Goal: Transaction & Acquisition: Purchase product/service

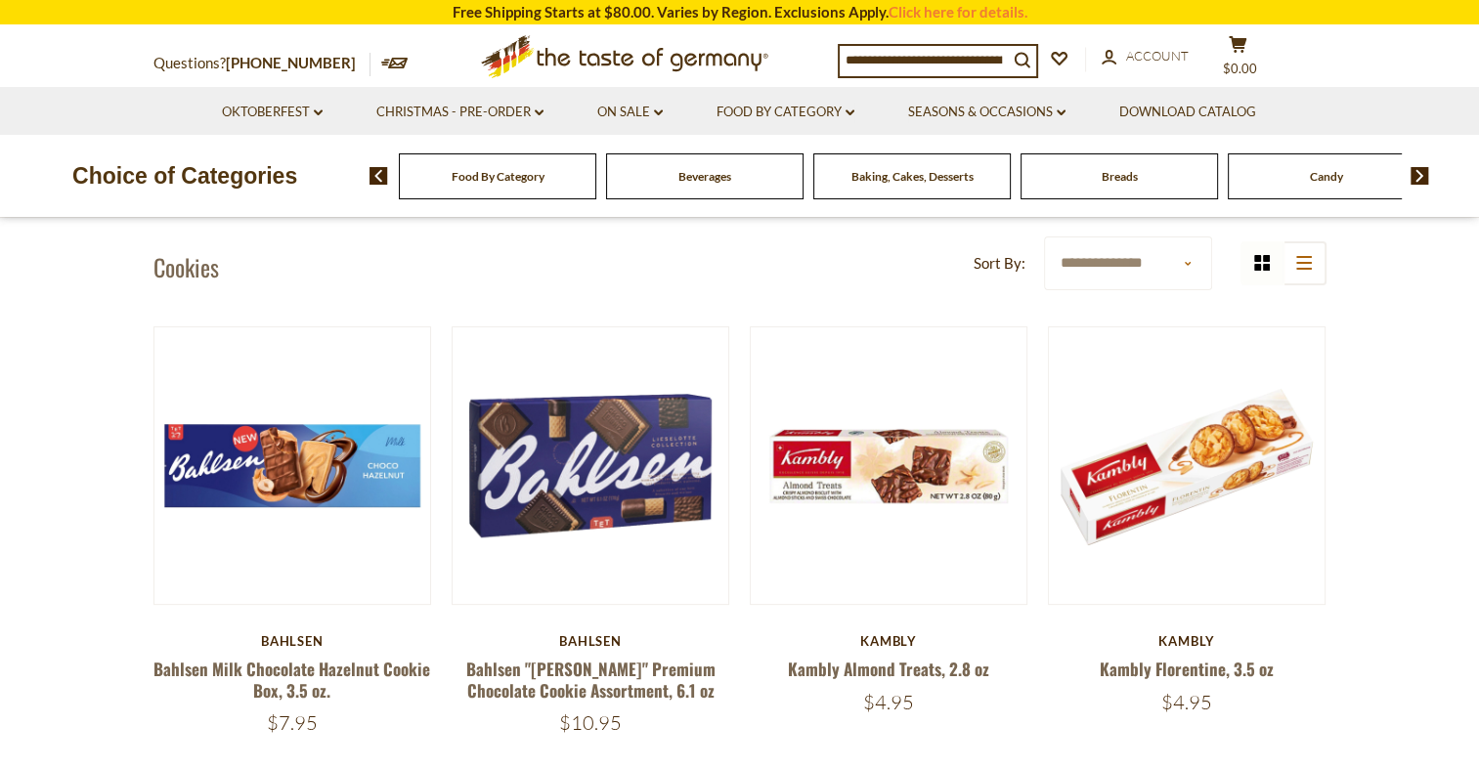
scroll to position [684, 0]
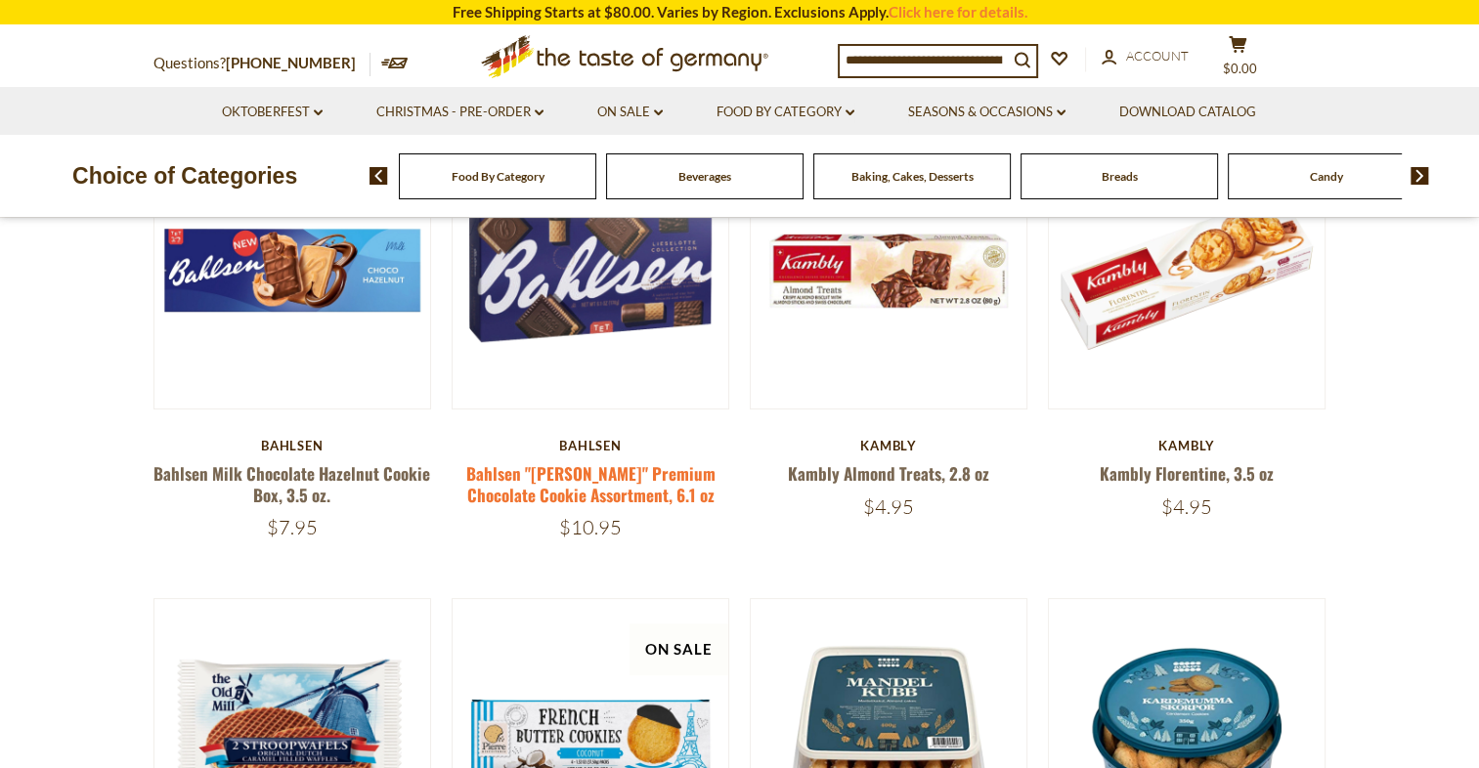
click at [580, 495] on link "Bahlsen "[PERSON_NAME]" Premium Chocolate Cookie Assortment, 6.1 oz" at bounding box center [589, 483] width 249 height 45
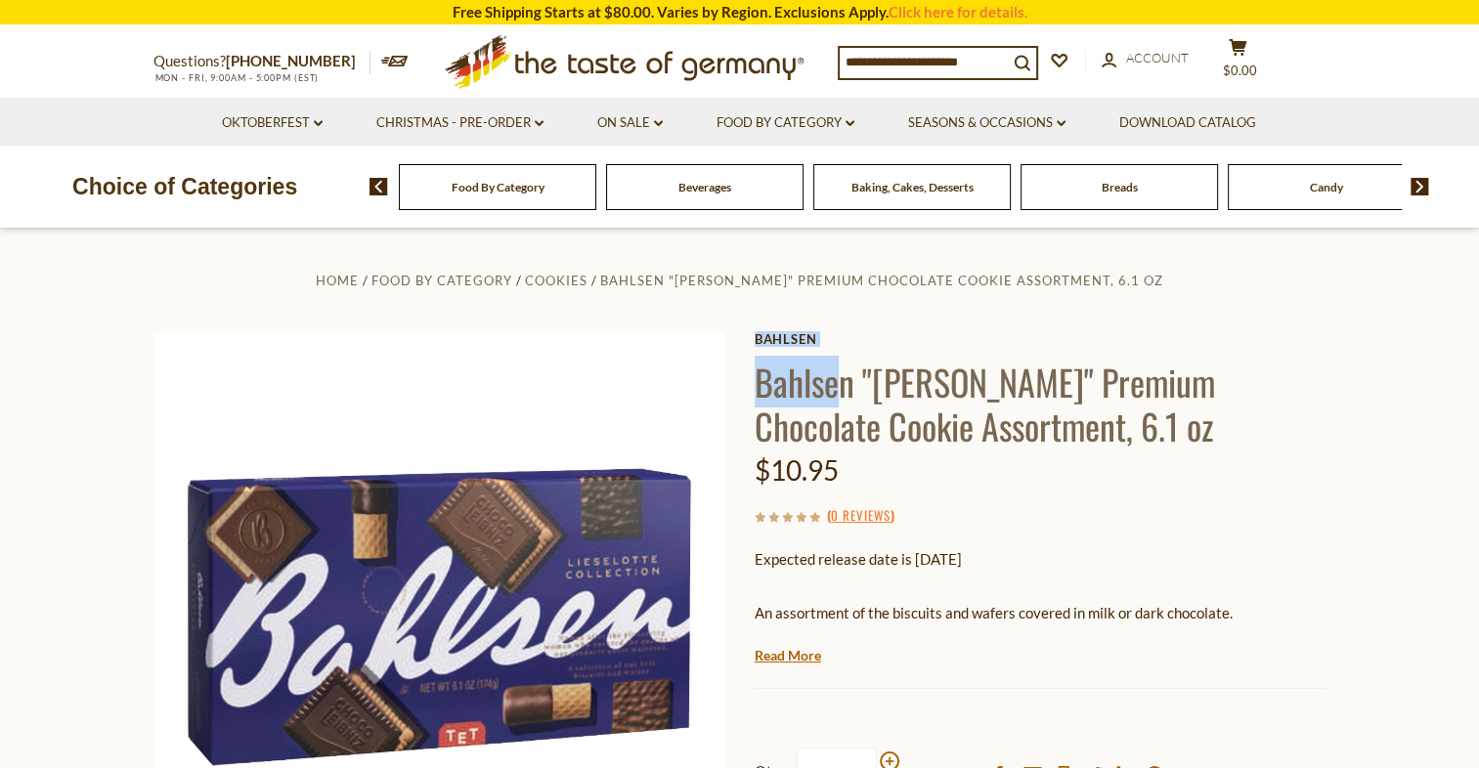
drag, startPoint x: 751, startPoint y: 379, endPoint x: 833, endPoint y: 391, distance: 82.9
click at [833, 391] on div "Home Food By Category Cookies Bahlsen "Lieselotte" Premium Chocolate Cookie Ass…" at bounding box center [740, 644] width 1202 height 752
click at [739, 317] on div "Home Food By Category Cookies Bahlsen "Lieselotte" Premium Chocolate Cookie Ass…" at bounding box center [740, 644] width 1202 height 752
click at [751, 386] on div "Home Food By Category Cookies Bahlsen "Lieselotte" Premium Chocolate Cookie Ass…" at bounding box center [740, 644] width 1202 height 752
drag, startPoint x: 754, startPoint y: 394, endPoint x: 846, endPoint y: 392, distance: 91.9
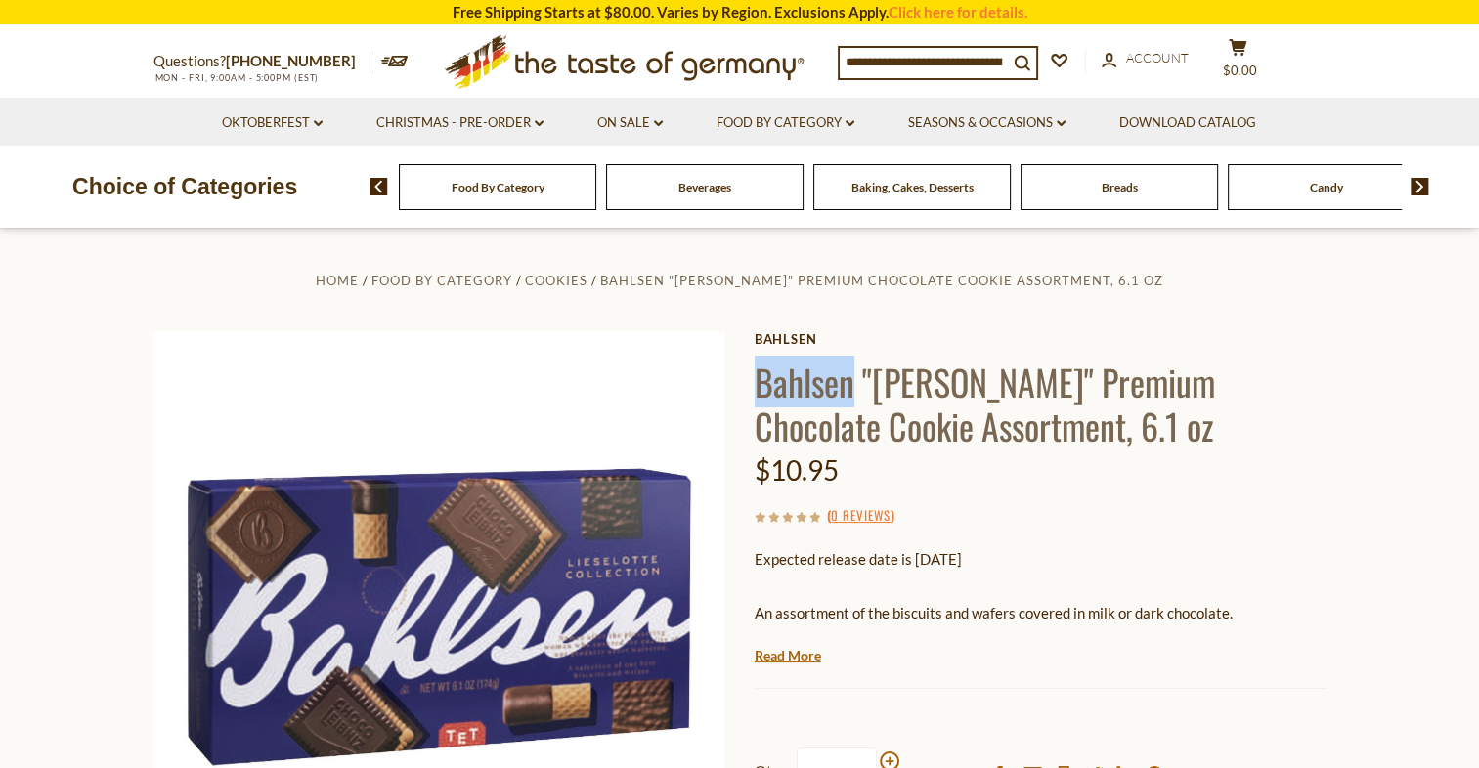
click at [846, 392] on h1 "Bahlsen "[PERSON_NAME]" Premium Chocolate Cookie Assortment, 6.1 oz" at bounding box center [1040, 404] width 572 height 88
copy h1 "Bahlsen"
click at [890, 56] on input at bounding box center [923, 61] width 168 height 27
paste input "*******"
type input "*******"
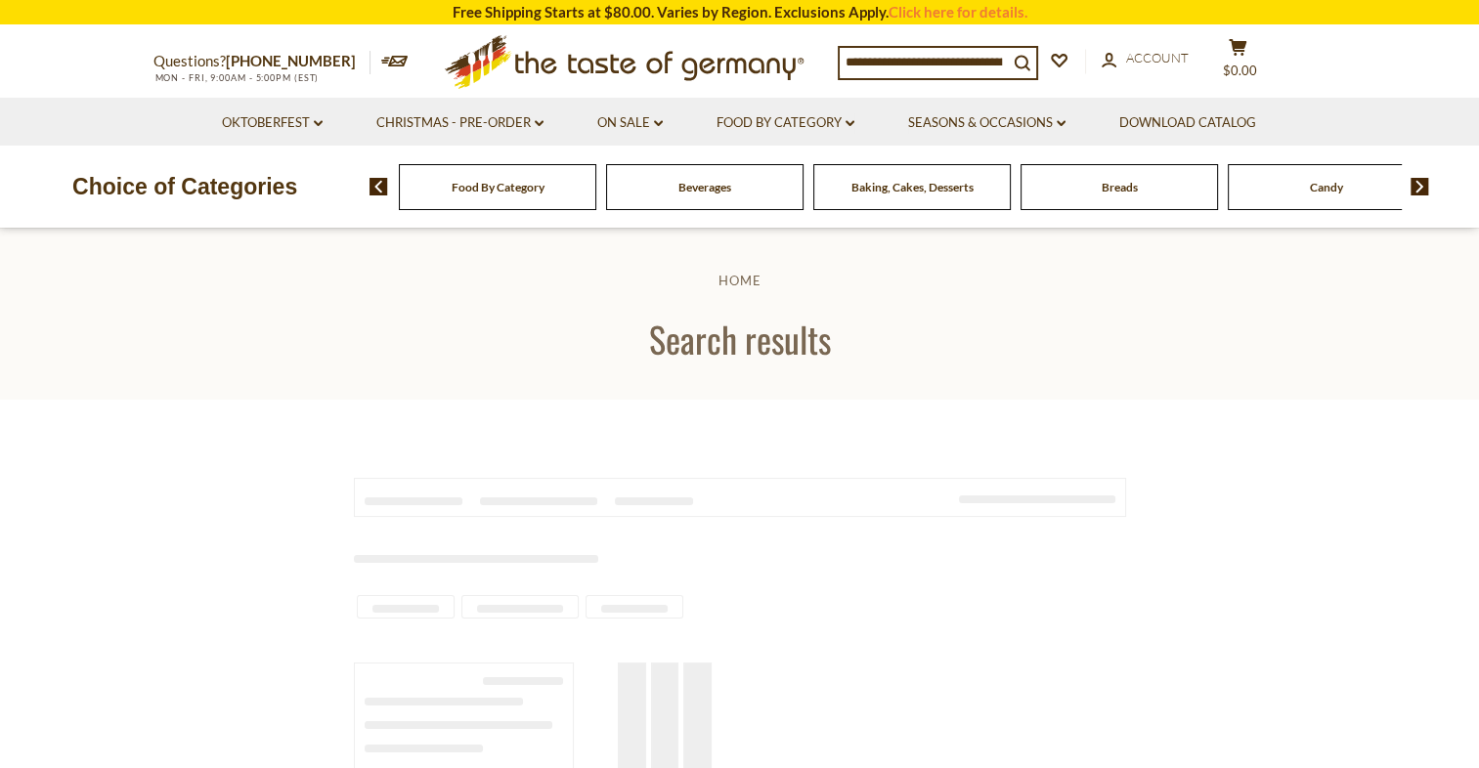
type input "*******"
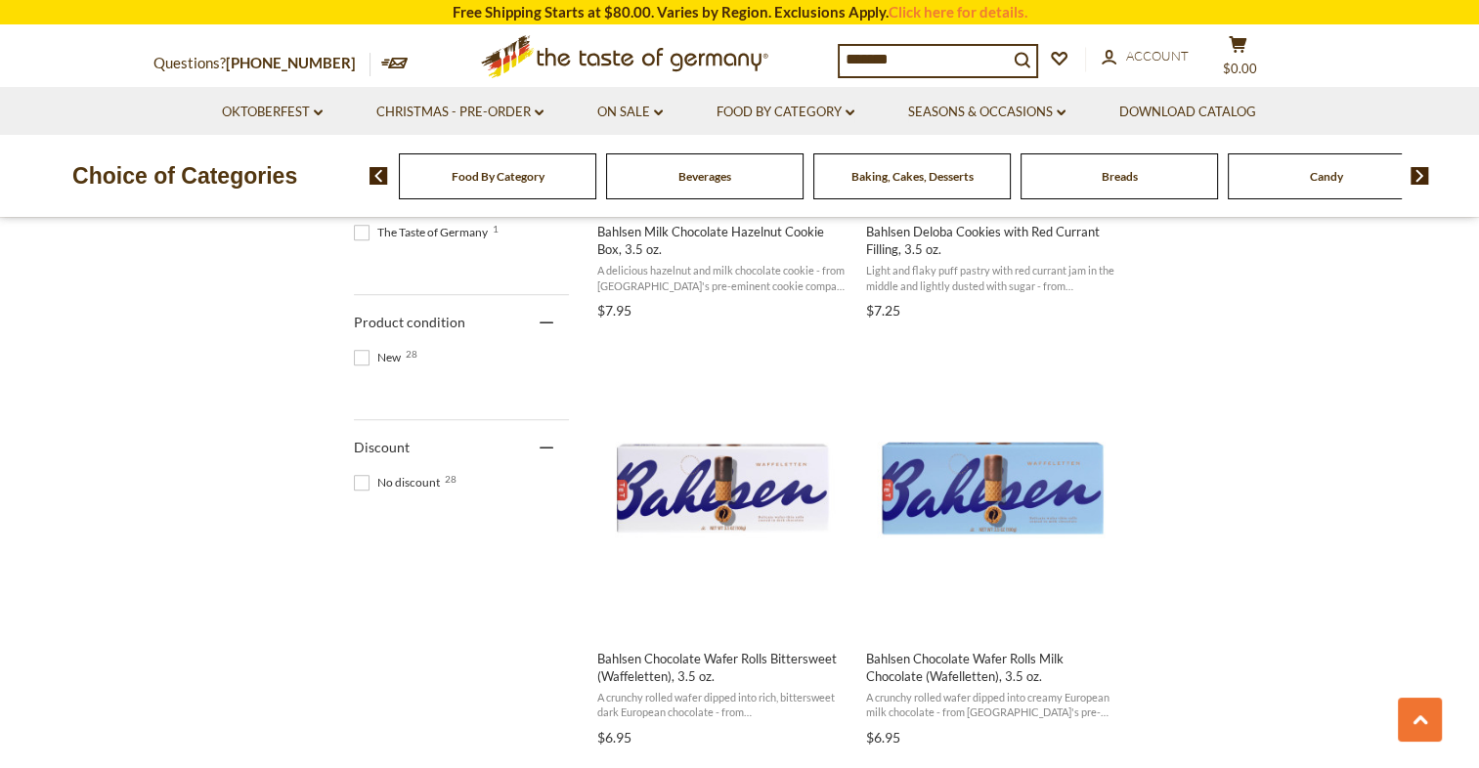
scroll to position [1173, 0]
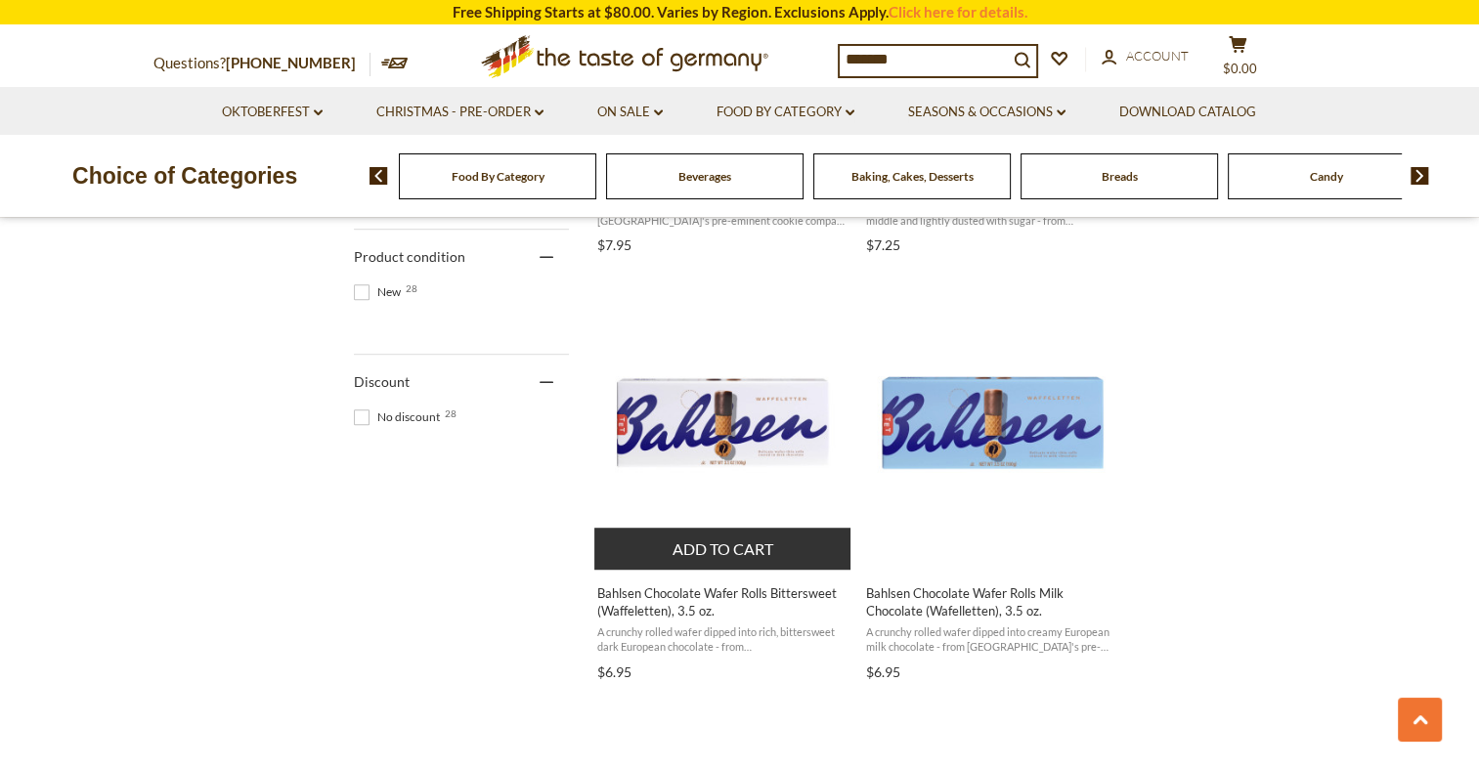
click at [703, 422] on img "Bahlsen Chocolate Wafer Rolls Bittersweet (Waffeletten), 3.5 oz." at bounding box center [723, 422] width 259 height 259
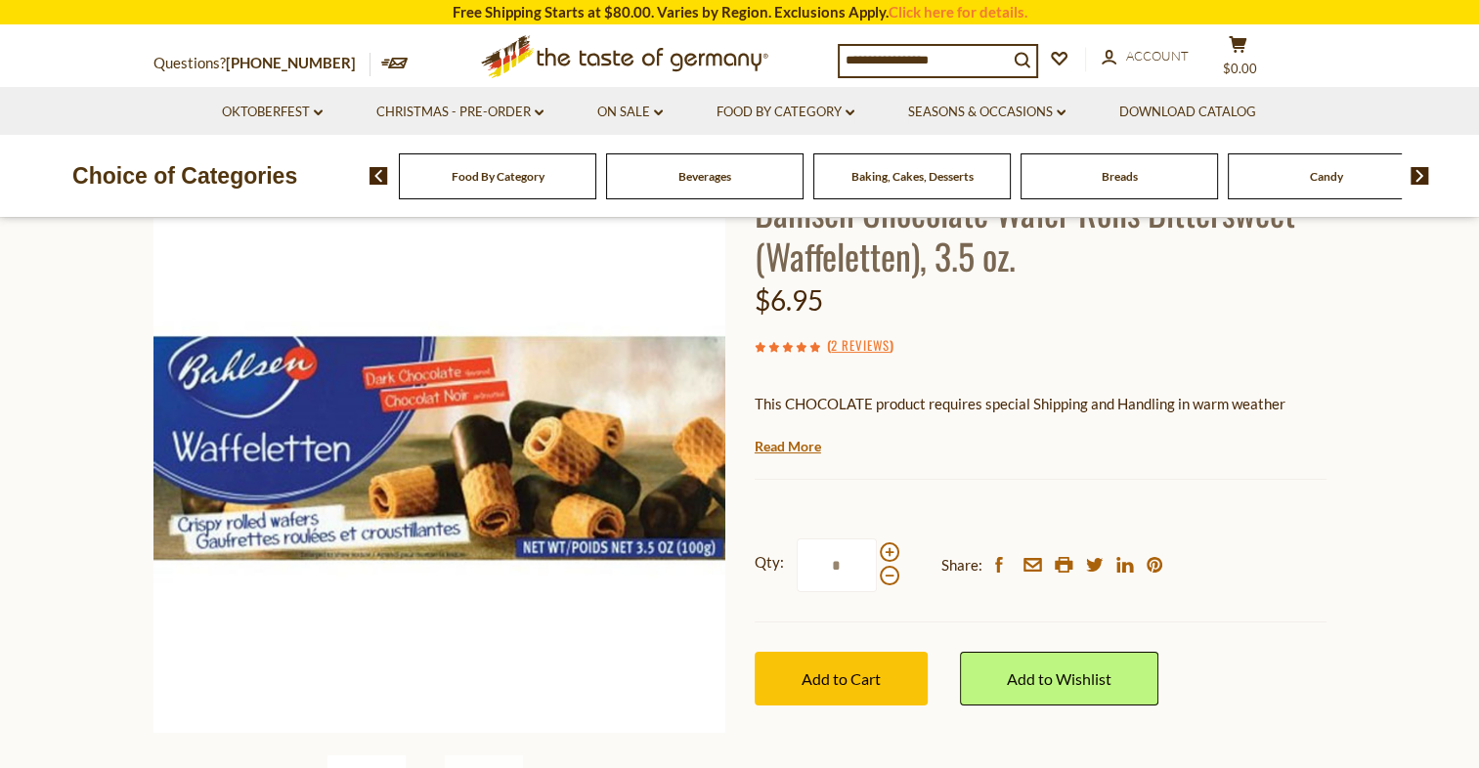
scroll to position [72, 0]
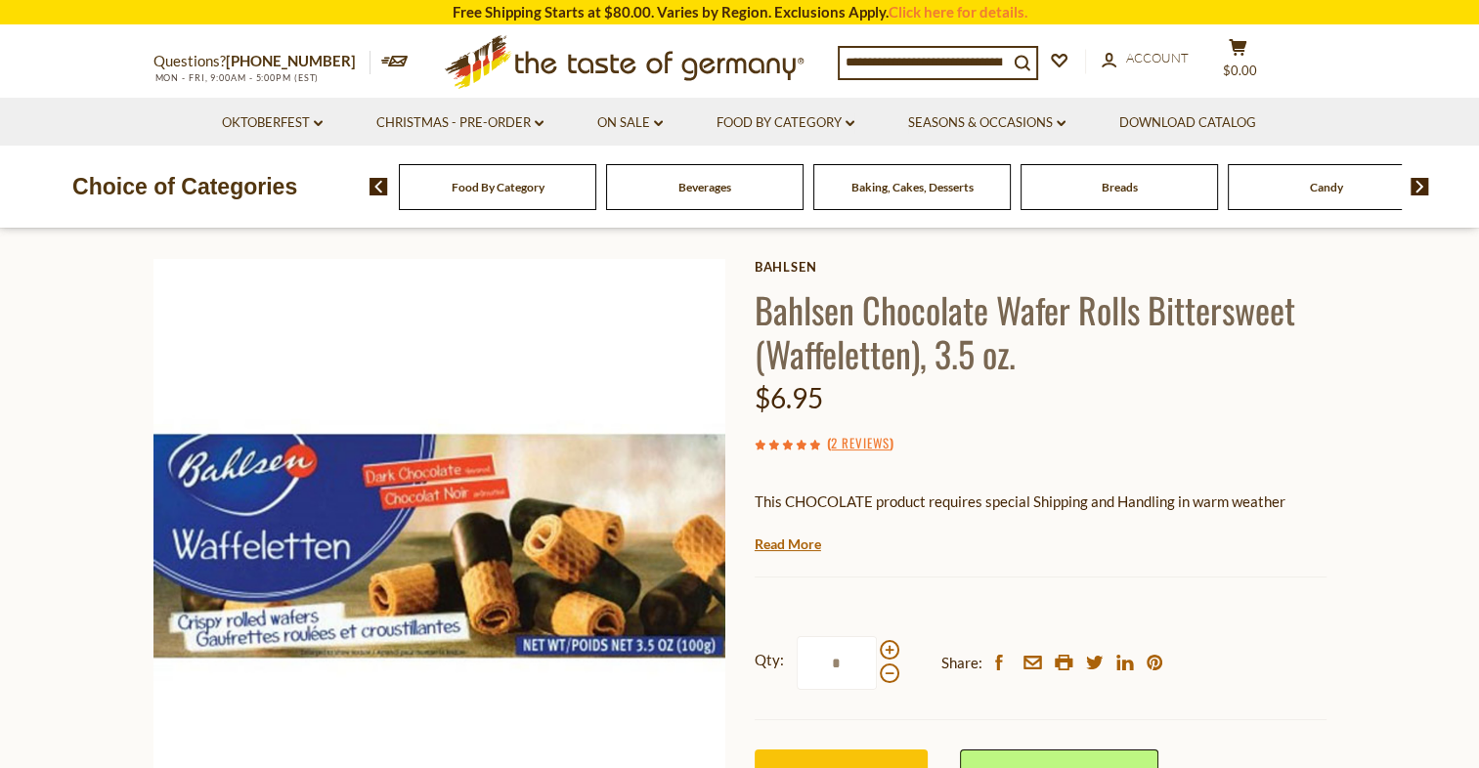
click at [381, 62] on icon at bounding box center [394, 61] width 27 height 11
click at [513, 120] on link "Christmas - PRE-ORDER dropdown_arrow" at bounding box center [459, 122] width 167 height 21
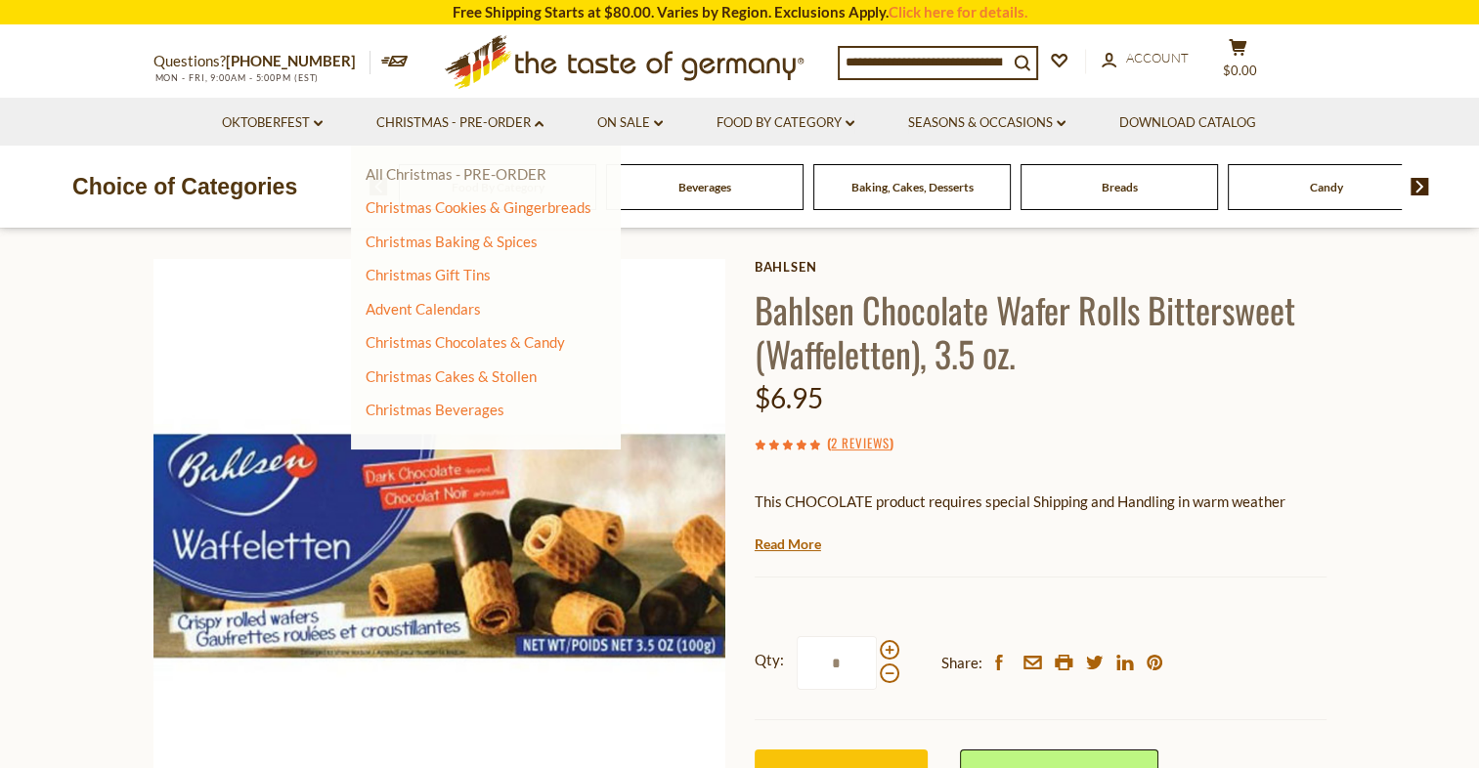
click at [489, 170] on link "All Christmas - PRE-ORDER" at bounding box center [455, 174] width 181 height 18
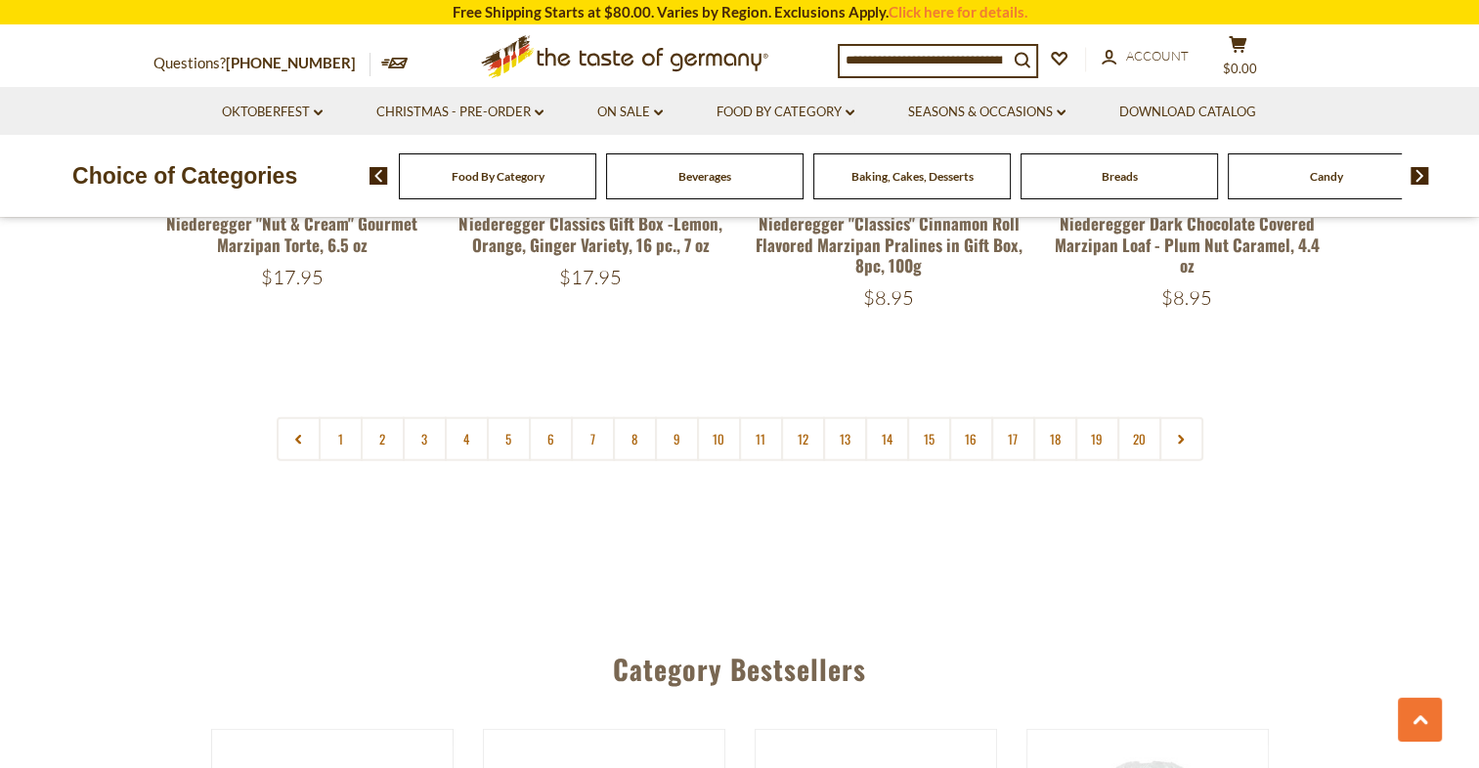
scroll to position [4789, 0]
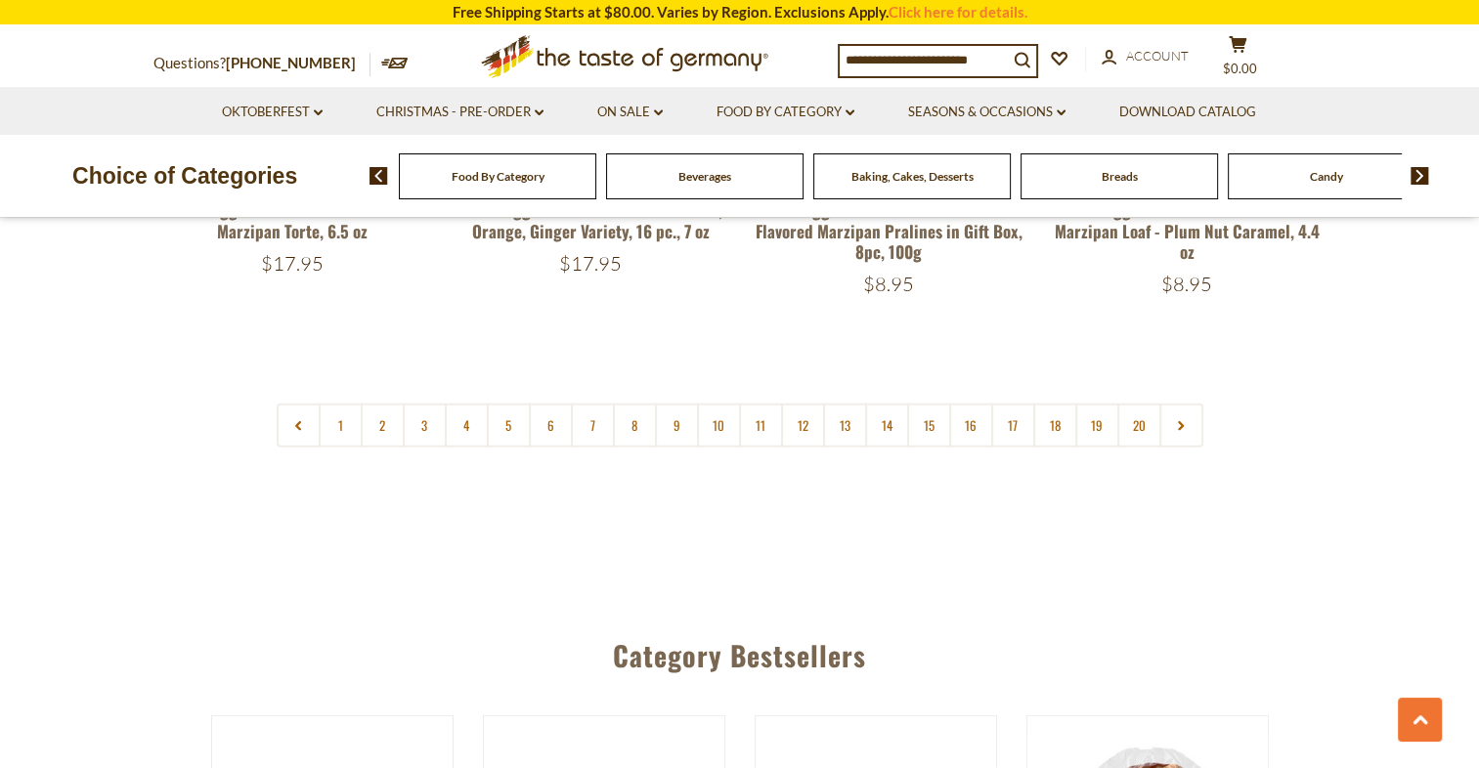
click at [372, 406] on link "2" at bounding box center [383, 426] width 44 height 44
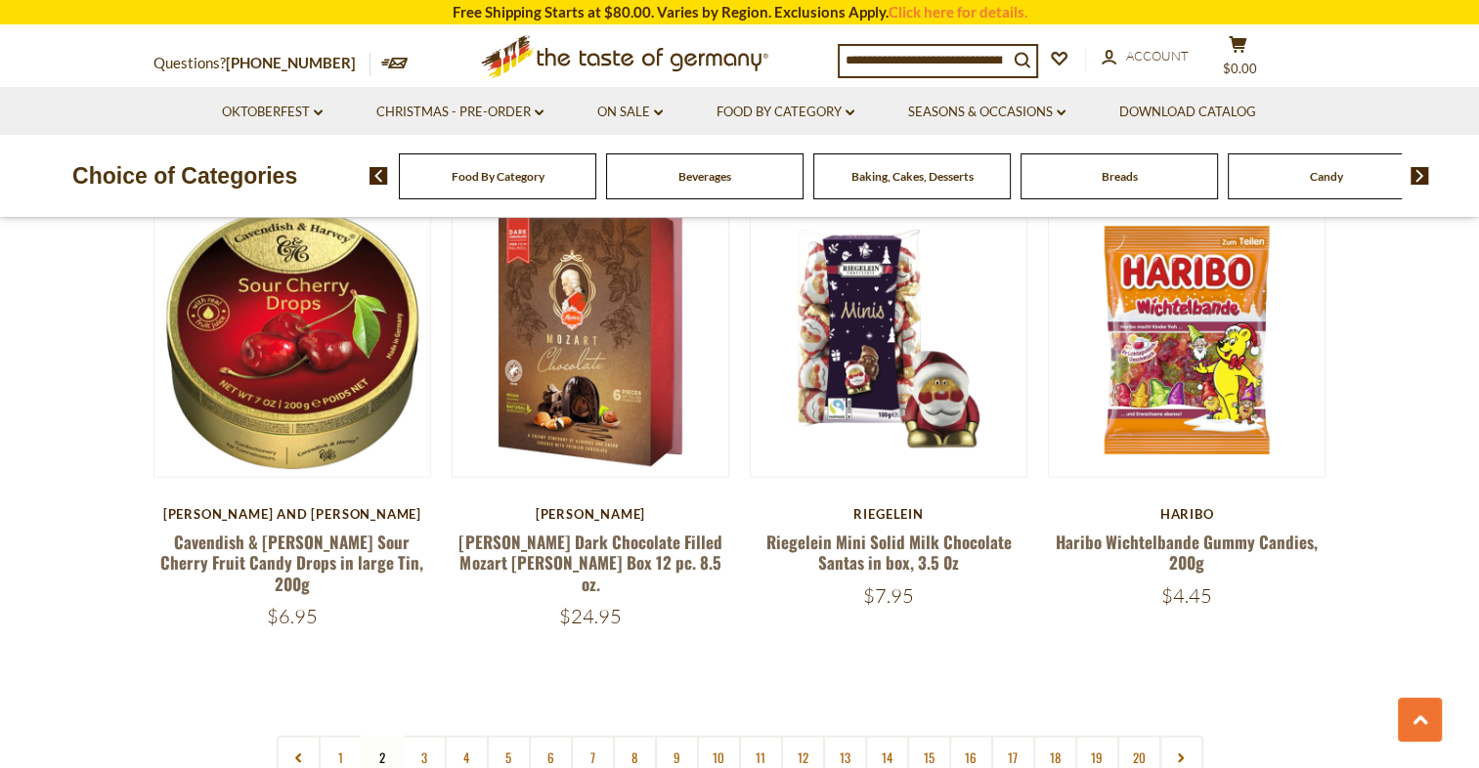
scroll to position [4439, 0]
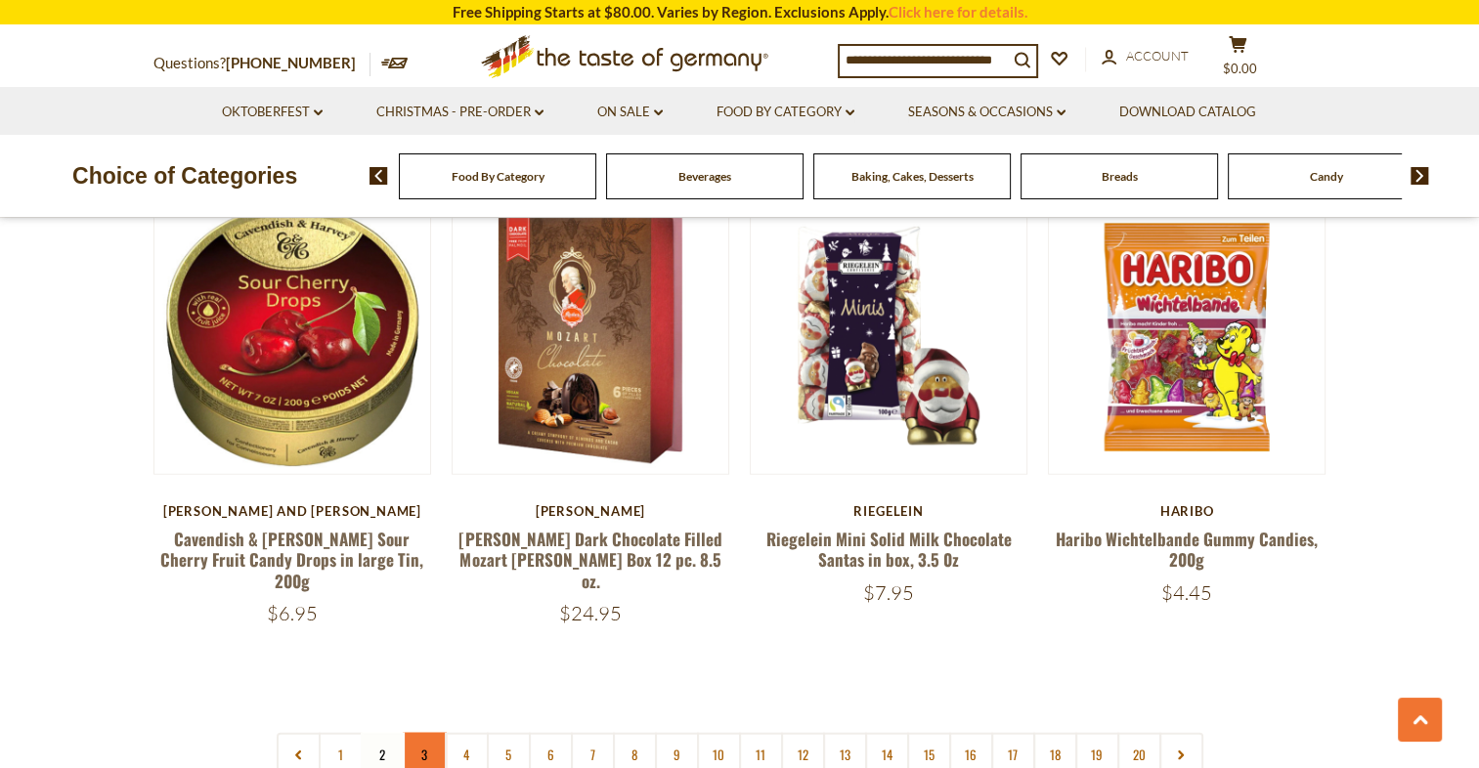
click at [427, 733] on link "3" at bounding box center [425, 755] width 44 height 44
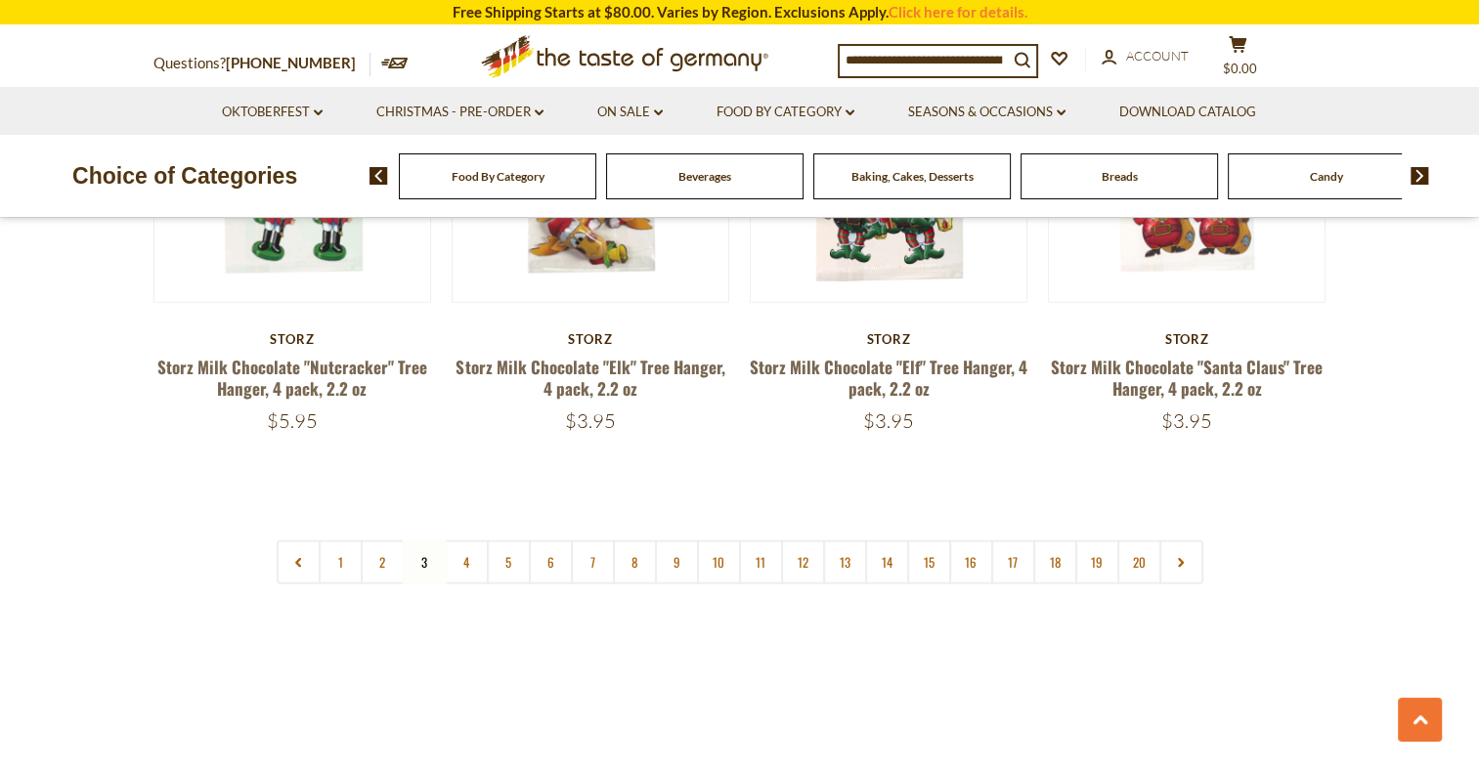
scroll to position [4634, 0]
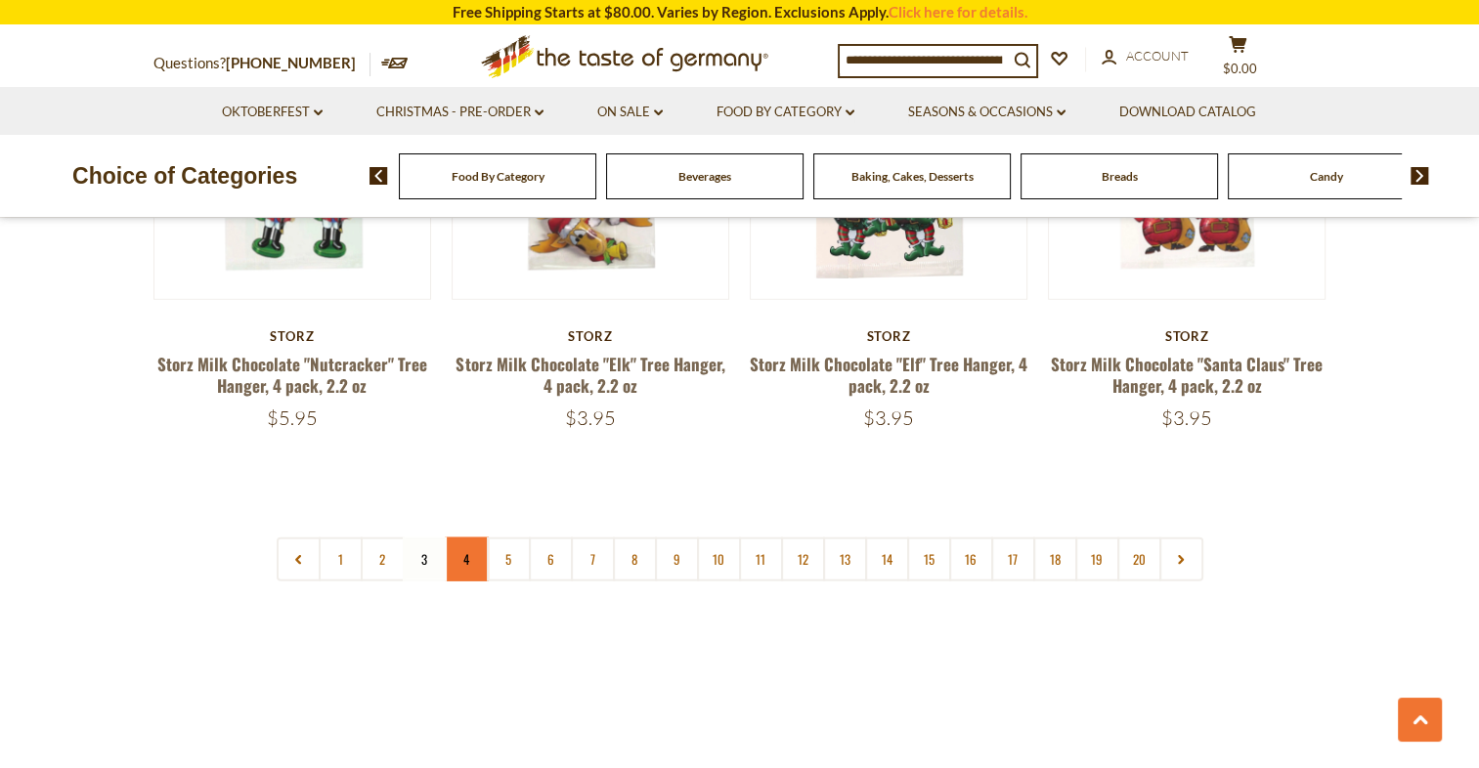
click at [462, 537] on link "4" at bounding box center [467, 559] width 44 height 44
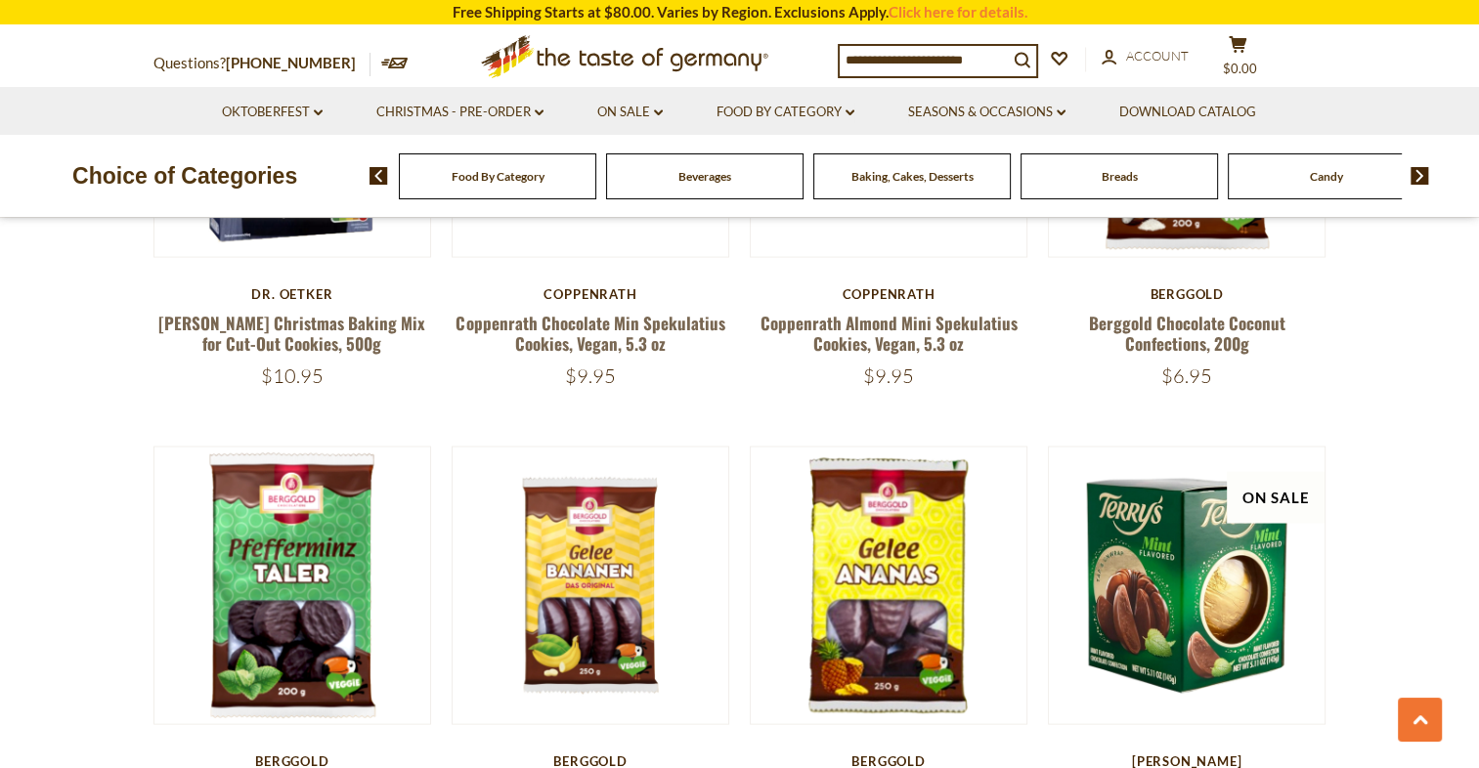
scroll to position [3755, 0]
